Goal: Information Seeking & Learning: Learn about a topic

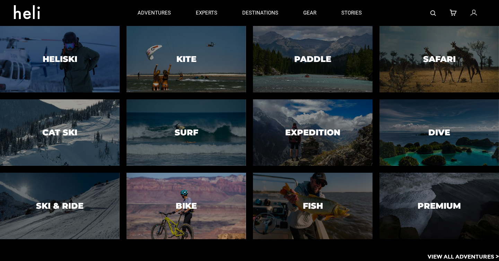
click at [206, 201] on div at bounding box center [186, 206] width 122 height 68
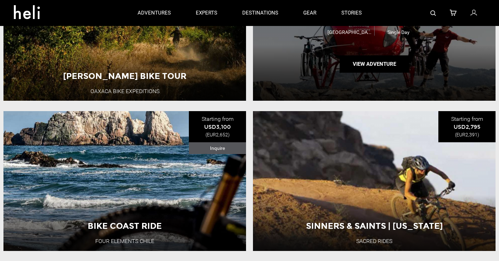
scroll to position [391, 0]
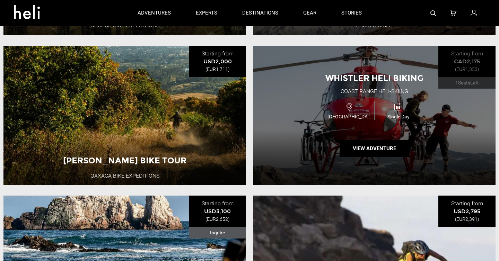
click at [327, 105] on div "[GEOGRAPHIC_DATA]" at bounding box center [350, 111] width 49 height 18
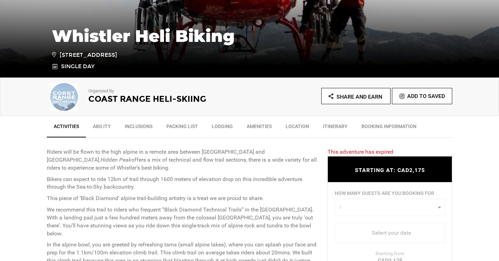
scroll to position [157, 0]
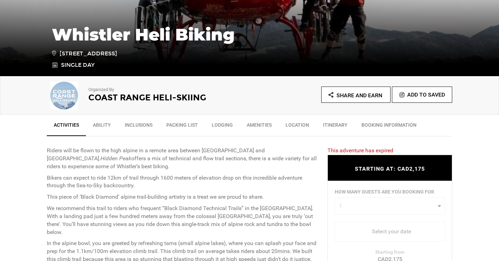
click at [163, 99] on h2 "Coast Range Heli-Skiing" at bounding box center [159, 97] width 142 height 9
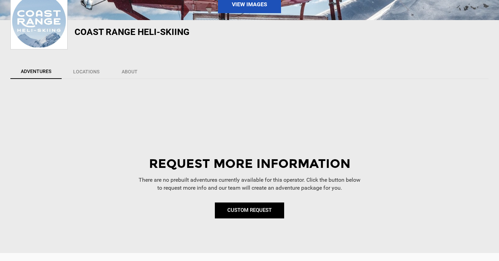
scroll to position [145, 0]
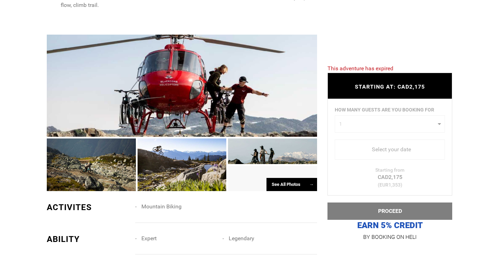
scroll to position [528, 0]
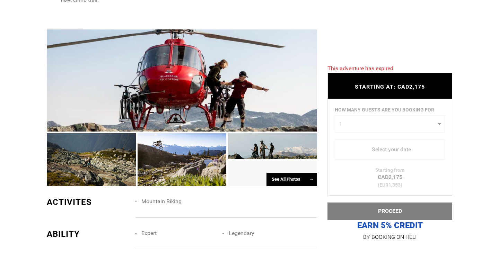
click at [108, 150] on div at bounding box center [91, 159] width 89 height 53
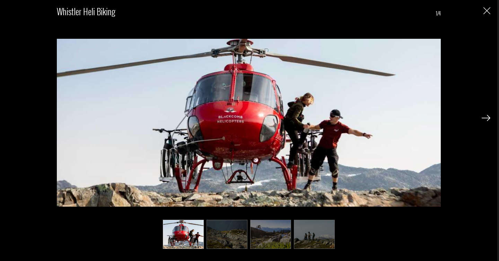
click at [37, 114] on div "Whistler Heli Biking 1/4" at bounding box center [248, 124] width 483 height 248
click at [486, 11] on img "Close" at bounding box center [486, 10] width 7 height 7
